Goal: Find specific page/section: Find specific page/section

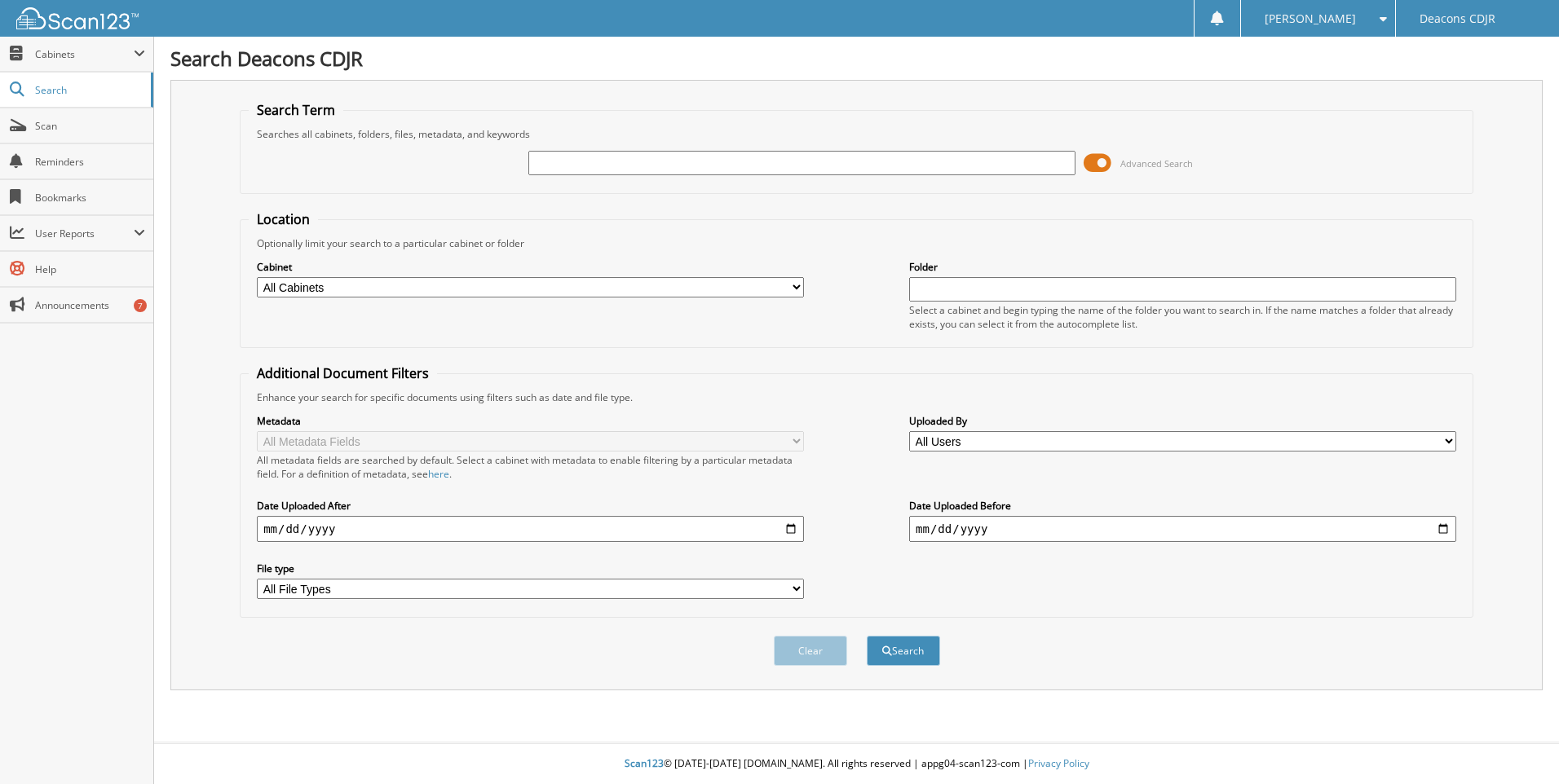
click at [597, 159] on input "text" at bounding box center [802, 164] width 547 height 25
type input "40924"
click at [867, 636] on button "Search" at bounding box center [903, 651] width 73 height 30
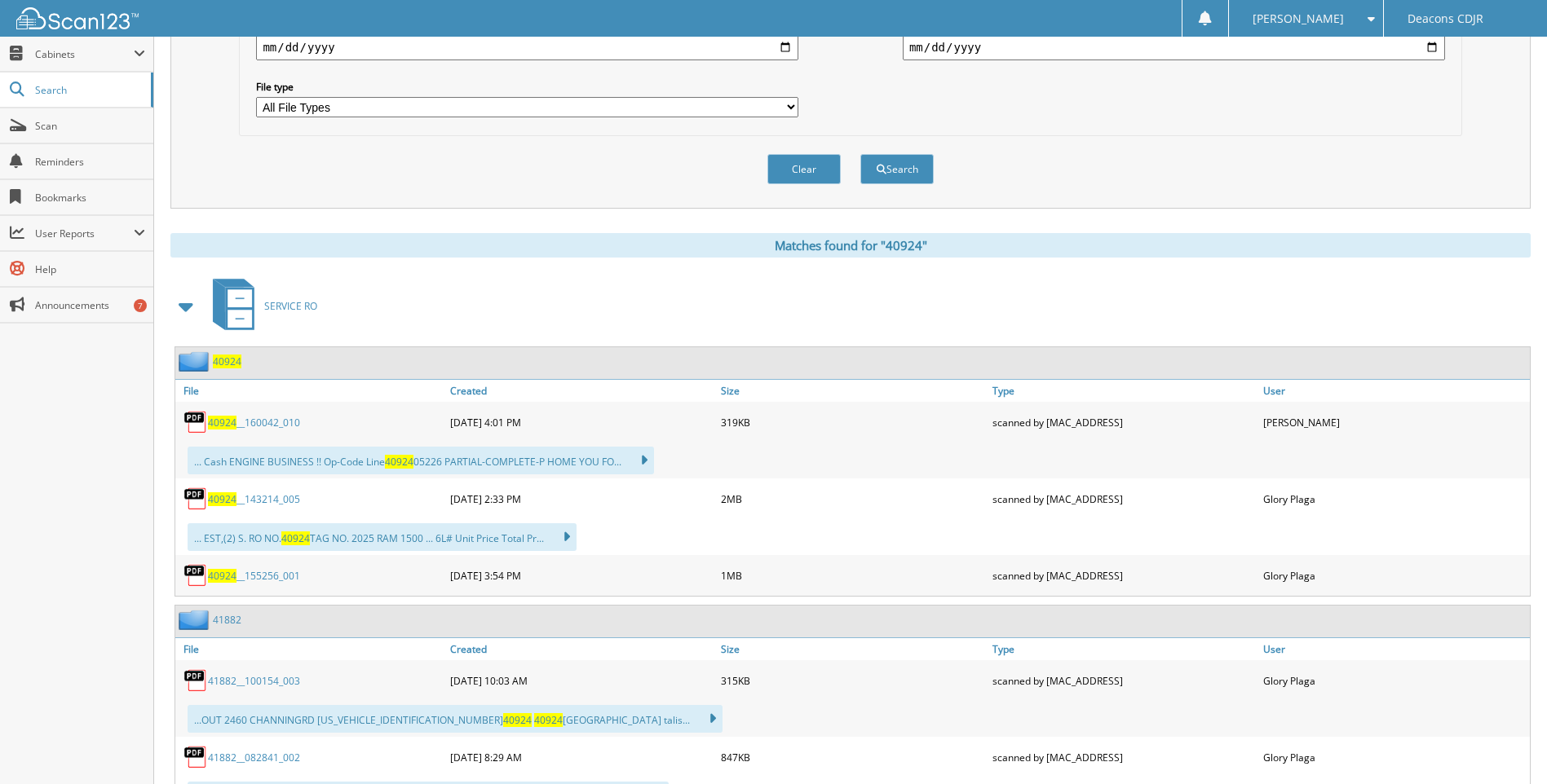
scroll to position [571, 0]
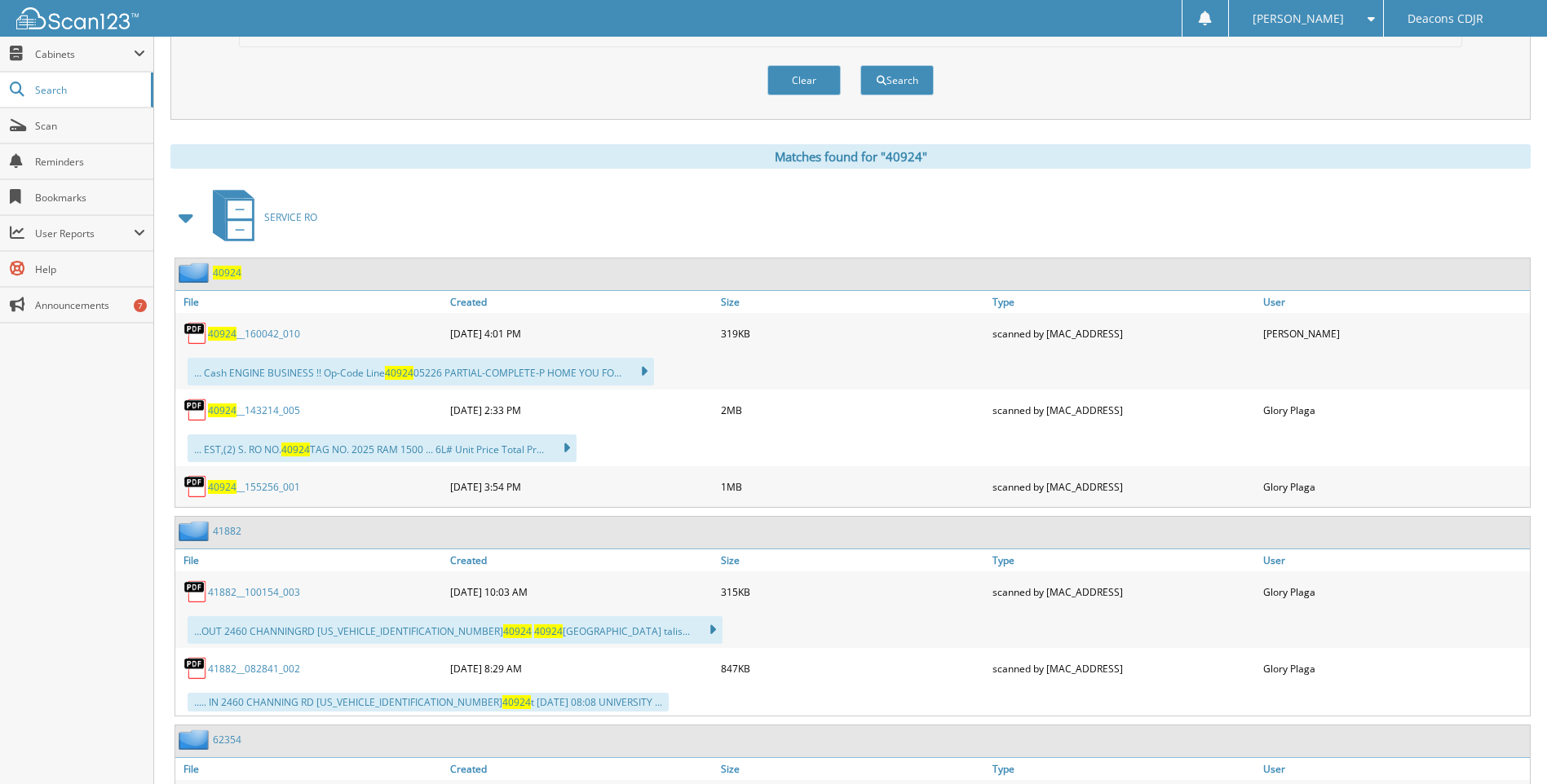
click at [223, 329] on span "40924" at bounding box center [222, 334] width 29 height 14
click at [215, 407] on span "40924" at bounding box center [222, 410] width 29 height 14
click at [232, 482] on span "40924" at bounding box center [222, 487] width 29 height 14
